Goal: Information Seeking & Learning: Learn about a topic

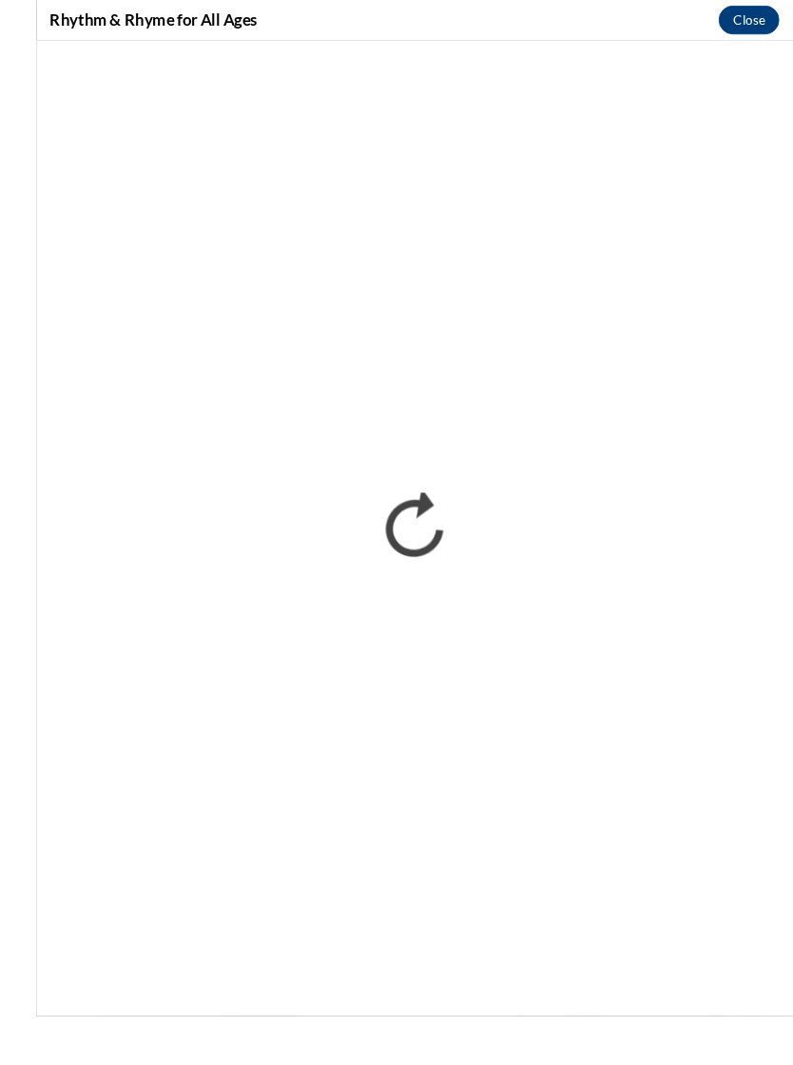
scroll to position [3074, 0]
click at [588, 29] on div "Rhythm & Rhyme for All Ages Close" at bounding box center [396, 21] width 793 height 43
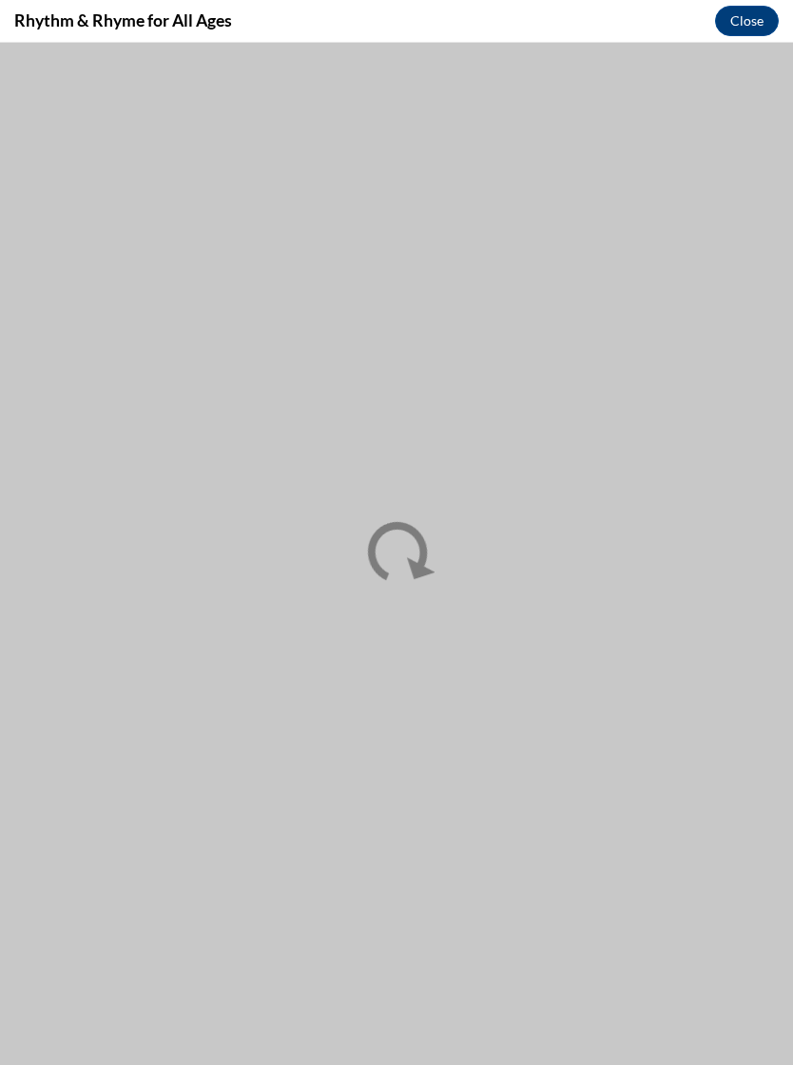
click at [575, 15] on div "Rhythm & Rhyme for All Ages Close" at bounding box center [396, 21] width 793 height 43
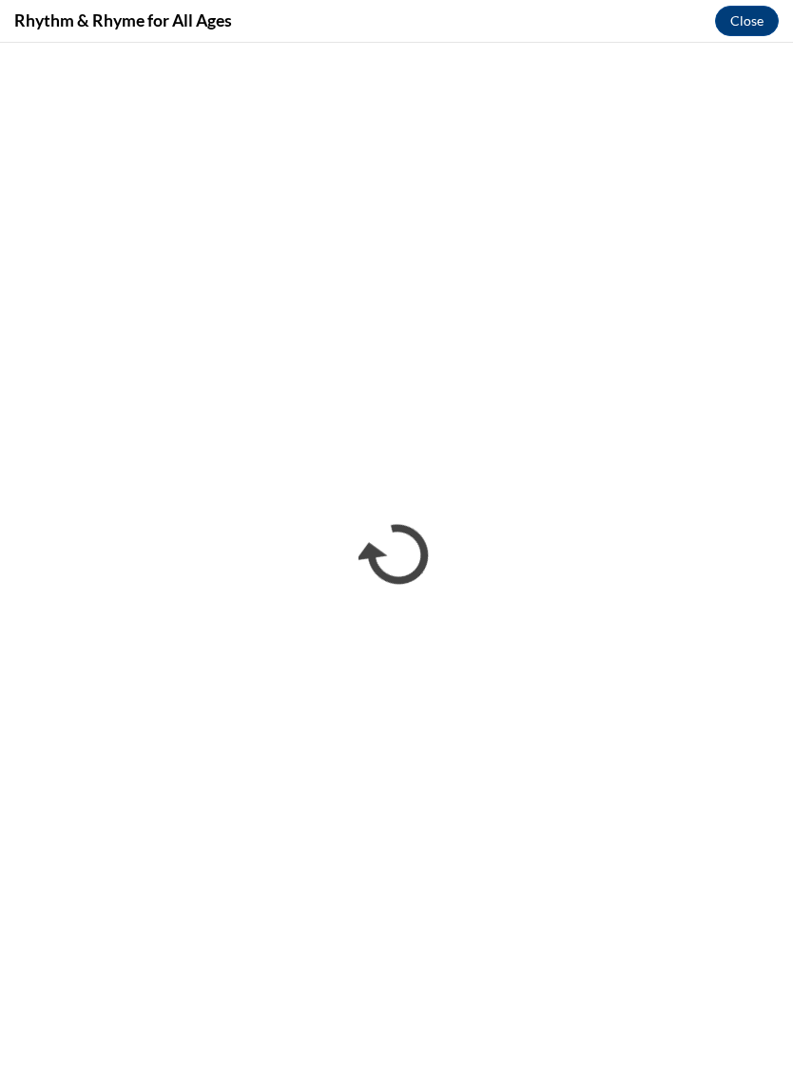
scroll to position [3090, 0]
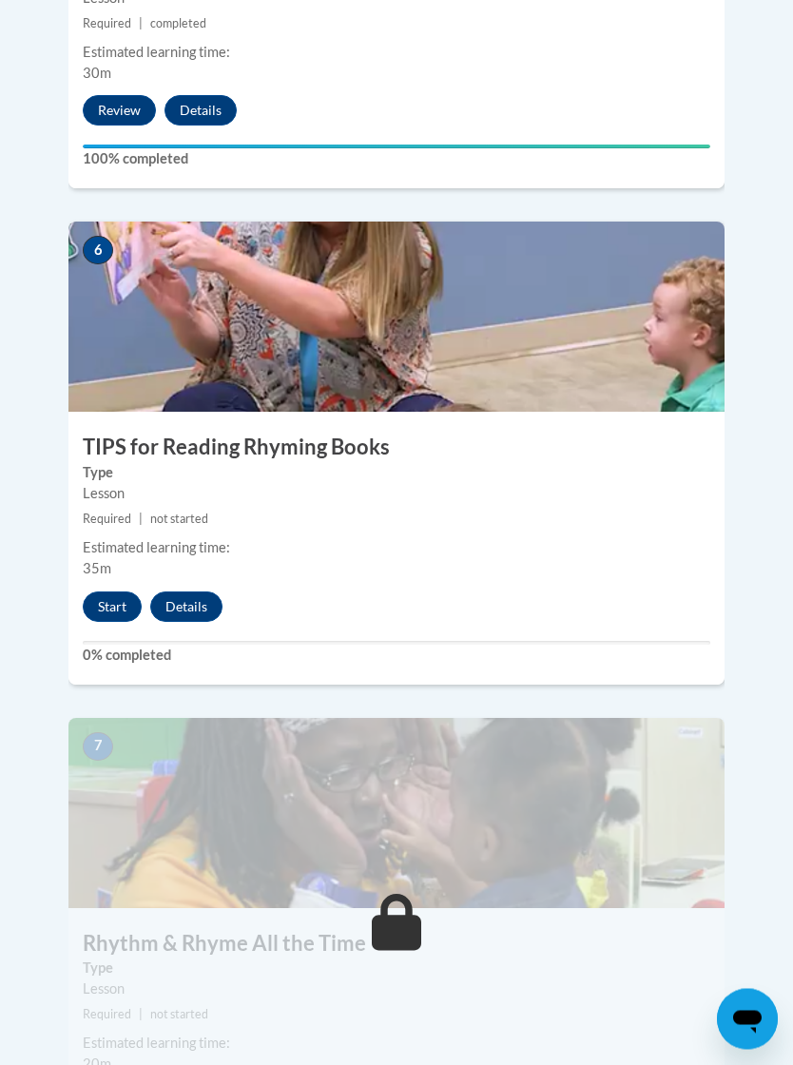
scroll to position [3004, 0]
click at [126, 525] on div "6 TIPS for Reading Rhyming Books Type Lesson Required | not started Estimated l…" at bounding box center [396, 453] width 656 height 462
click at [120, 592] on button "Start" at bounding box center [112, 607] width 59 height 30
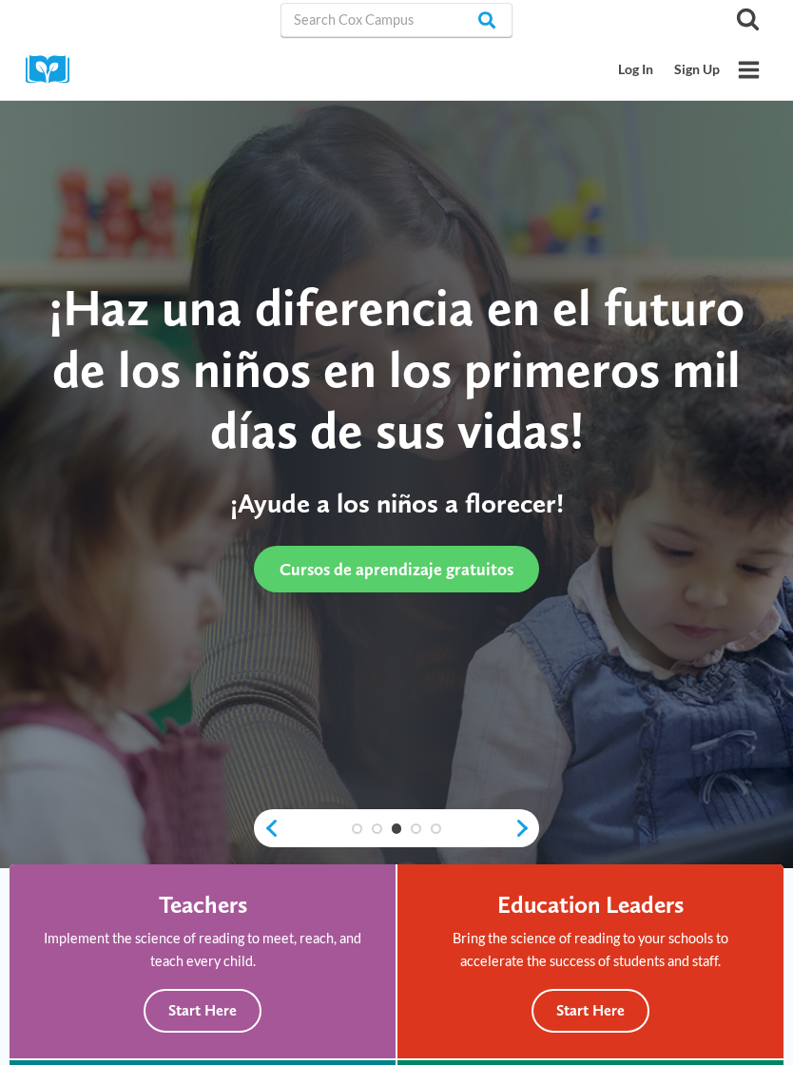
click at [635, 77] on link "Log In" at bounding box center [637, 69] width 56 height 35
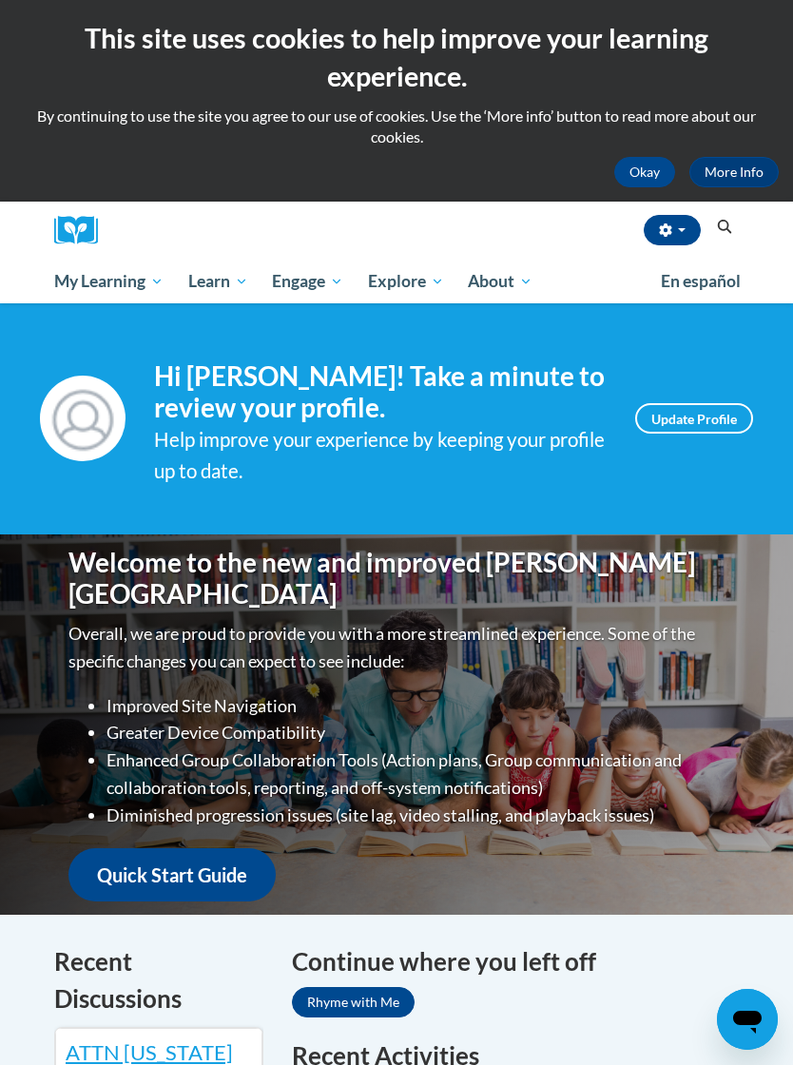
click at [0, 0] on span "Early Care and Learning" at bounding box center [0, 0] width 0 height 0
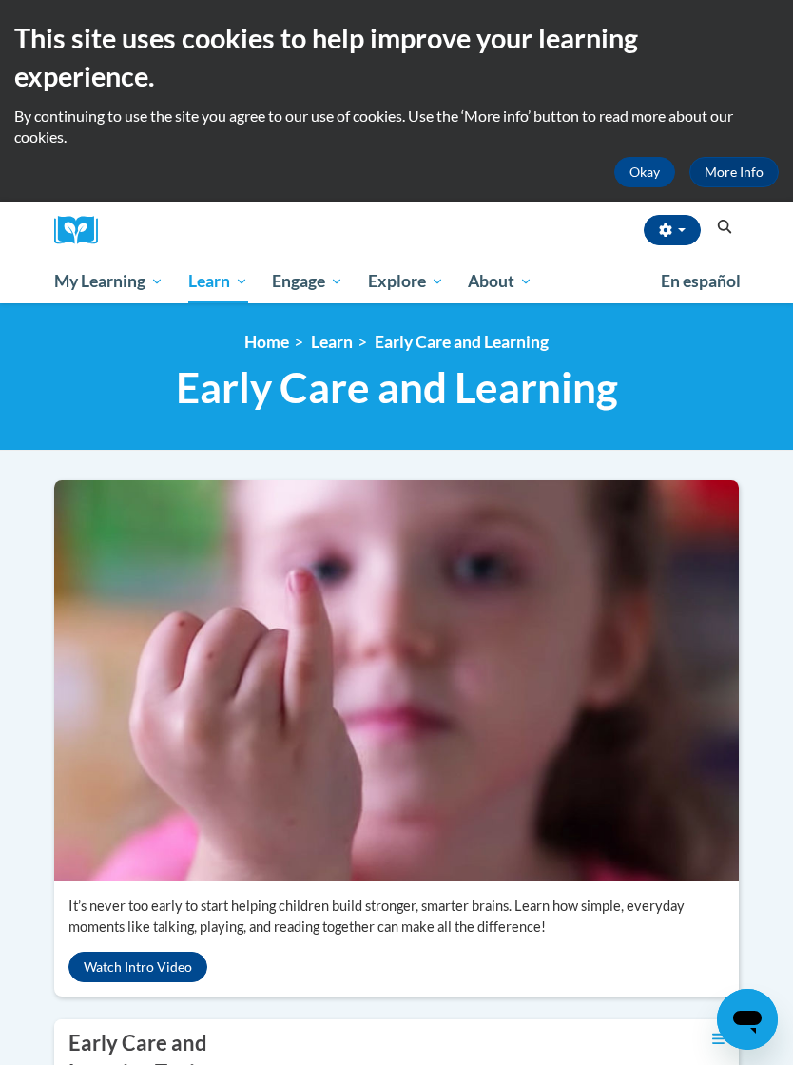
click at [0, 0] on span "My Course Progress" at bounding box center [0, 0] width 0 height 0
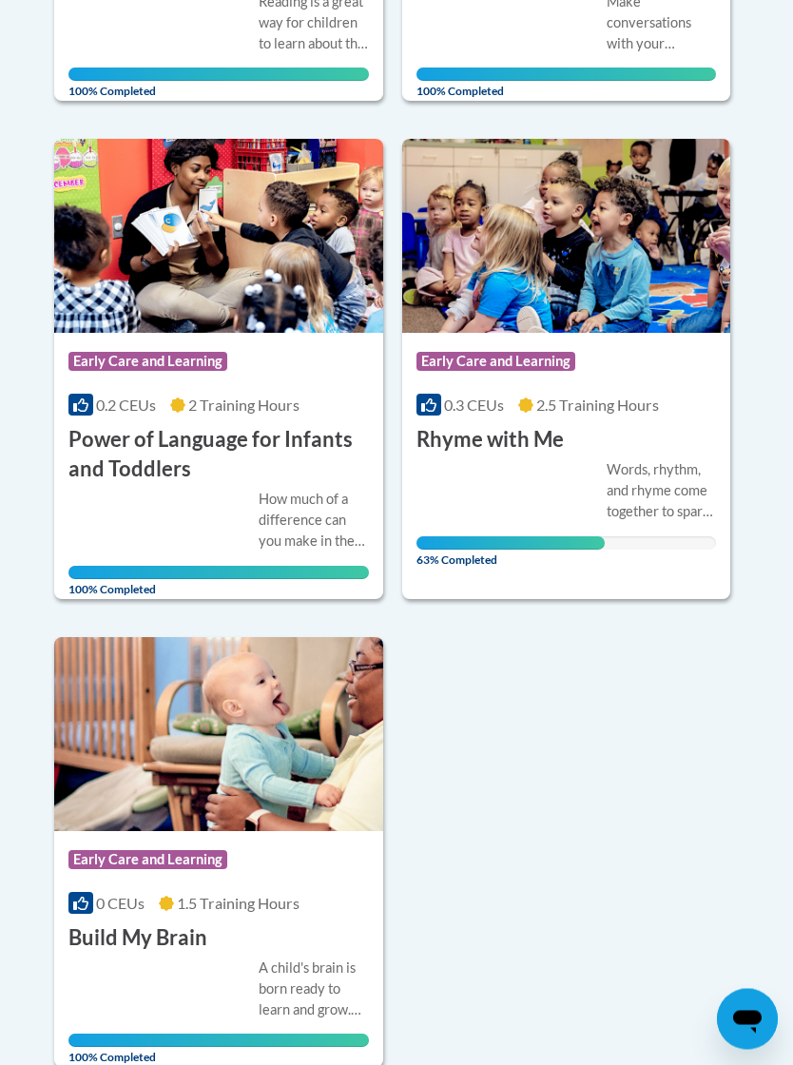
scroll to position [1356, 0]
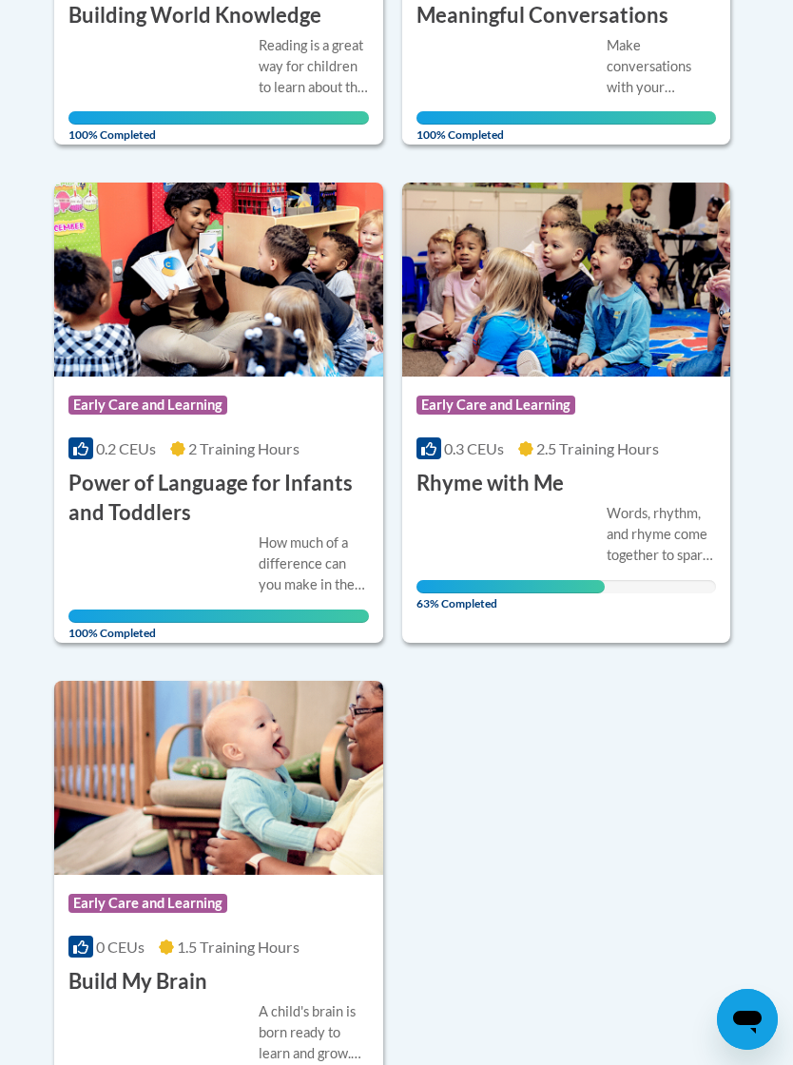
click at [636, 503] on div "Words, rhythm, and rhyme come together to spark childrenʹs imaginations, build …" at bounding box center [662, 534] width 110 height 63
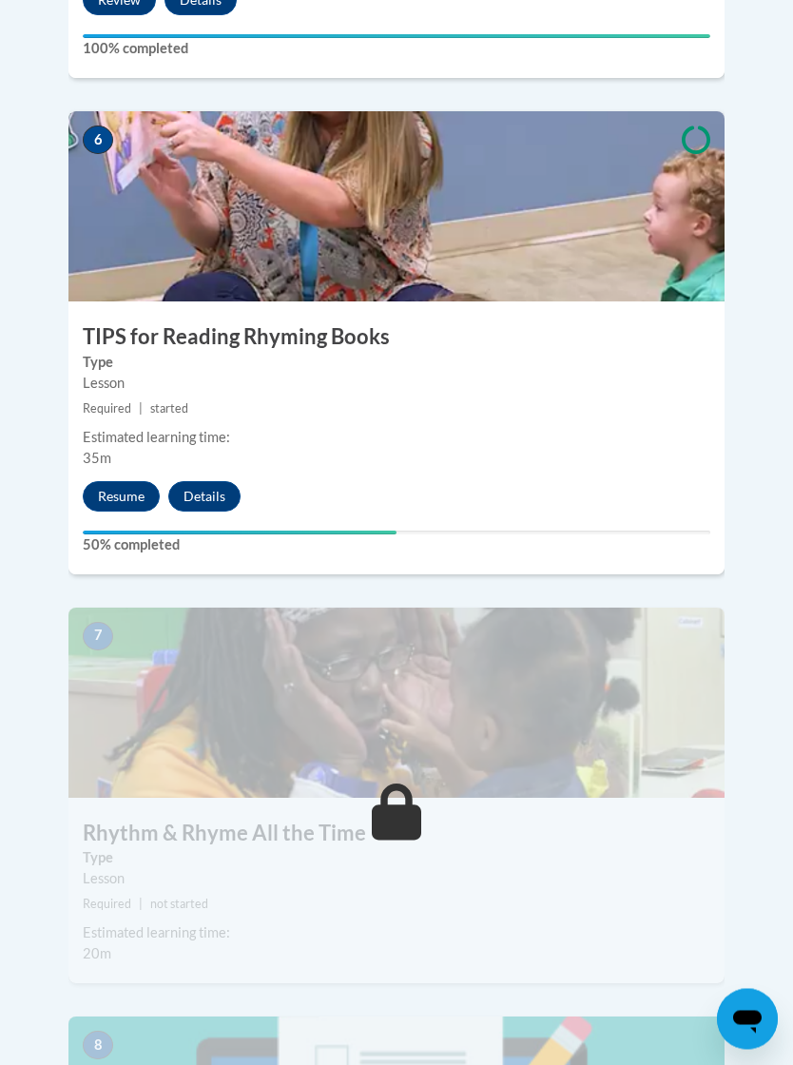
scroll to position [3115, 0]
click at [125, 481] on button "Resume" at bounding box center [121, 496] width 77 height 30
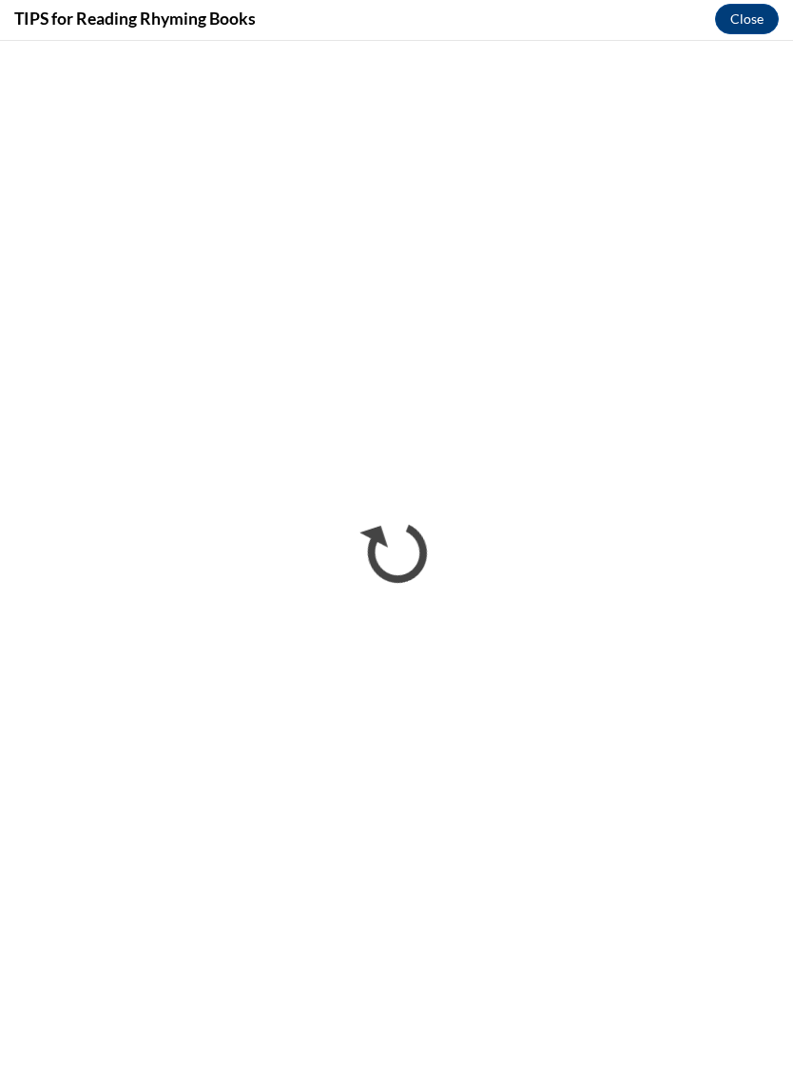
scroll to position [3741, 0]
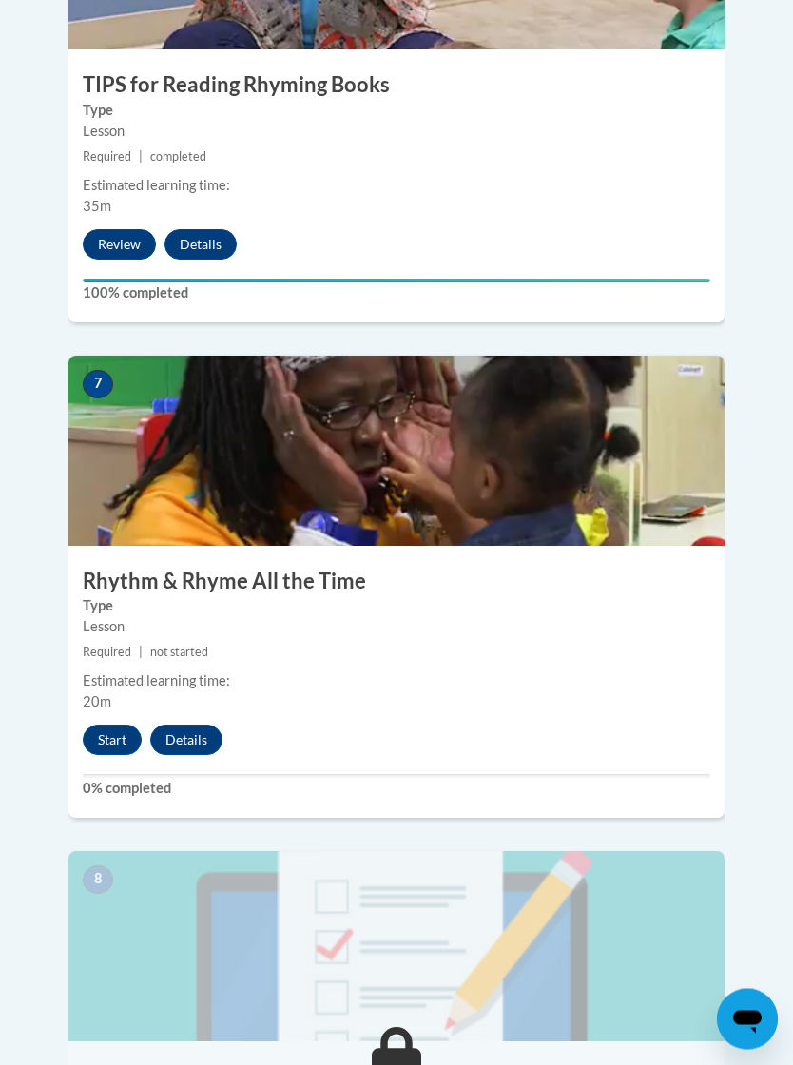
scroll to position [3367, 0]
click at [124, 725] on button "Start" at bounding box center [112, 740] width 59 height 30
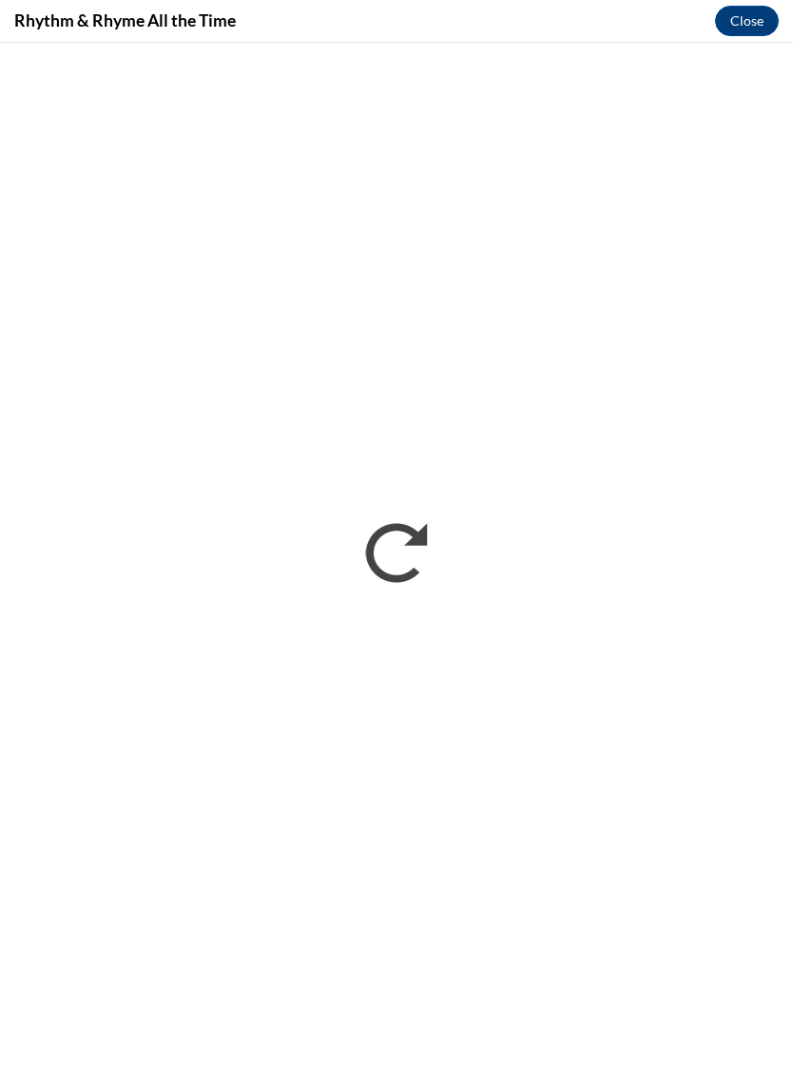
scroll to position [0, 0]
